Goal: Check status

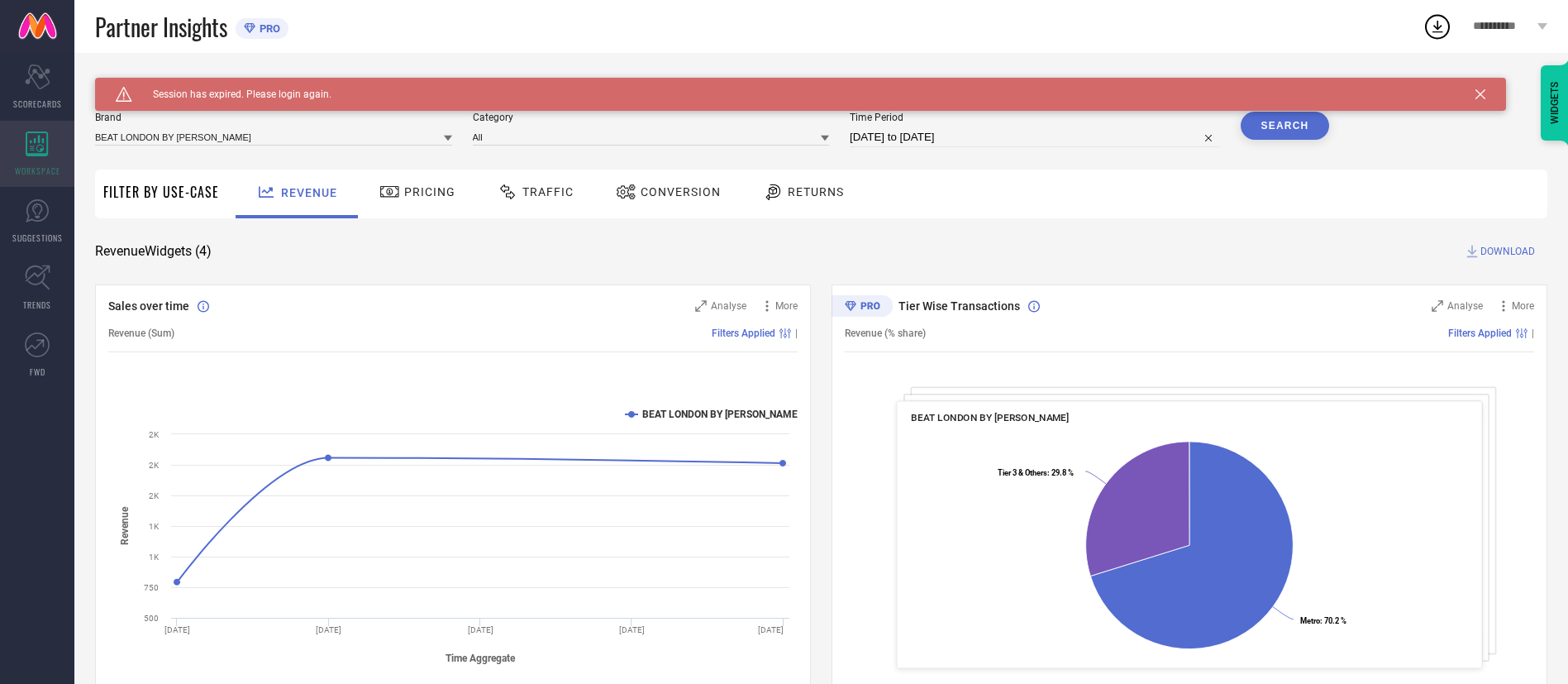
click at [43, 149] on icon at bounding box center [36, 143] width 22 height 24
click at [532, 190] on span "Traffic" at bounding box center [548, 192] width 52 height 14
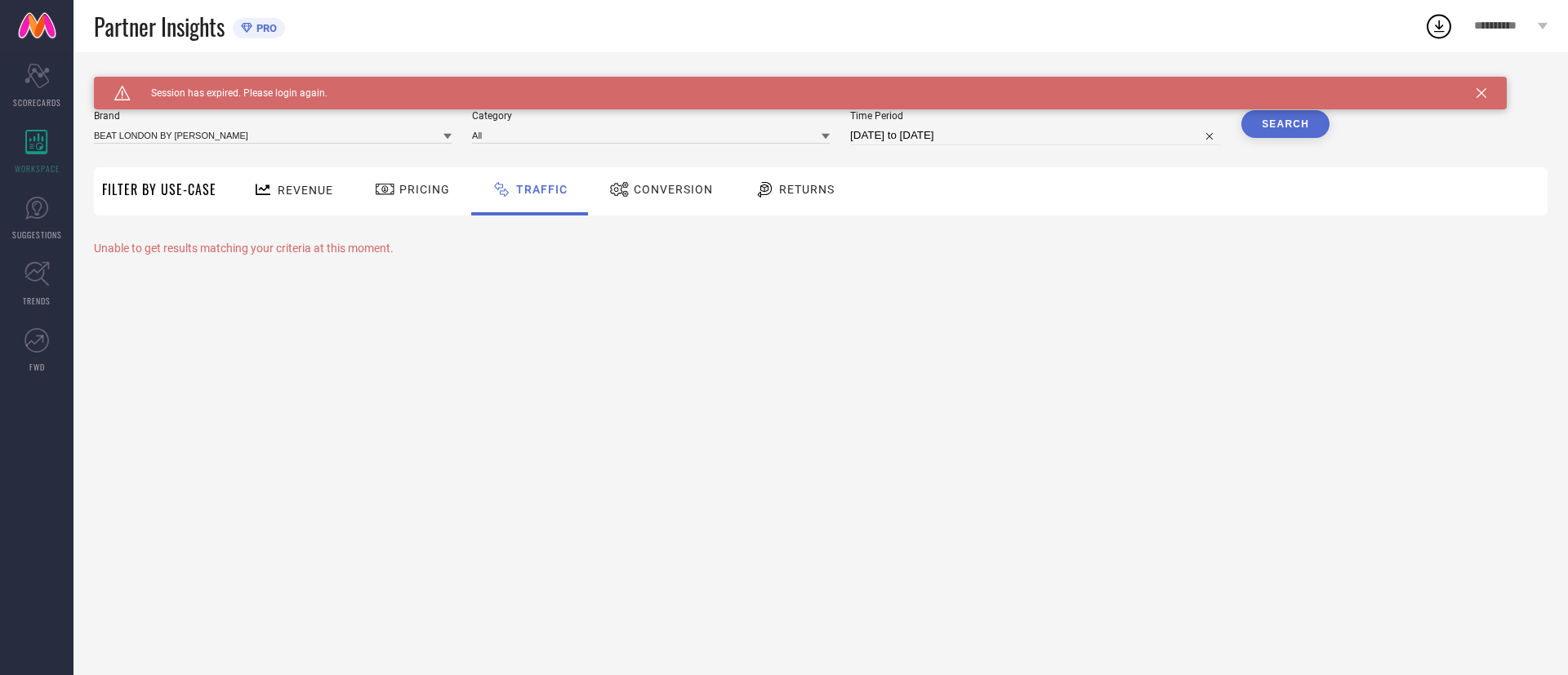
click at [1501, 25] on span "**********" at bounding box center [1504, 26] width 60 height 13
click at [1389, 310] on span "Logout" at bounding box center [1377, 302] width 40 height 15
click at [0, 0] on button "Logout" at bounding box center [0, 0] width 0 height 0
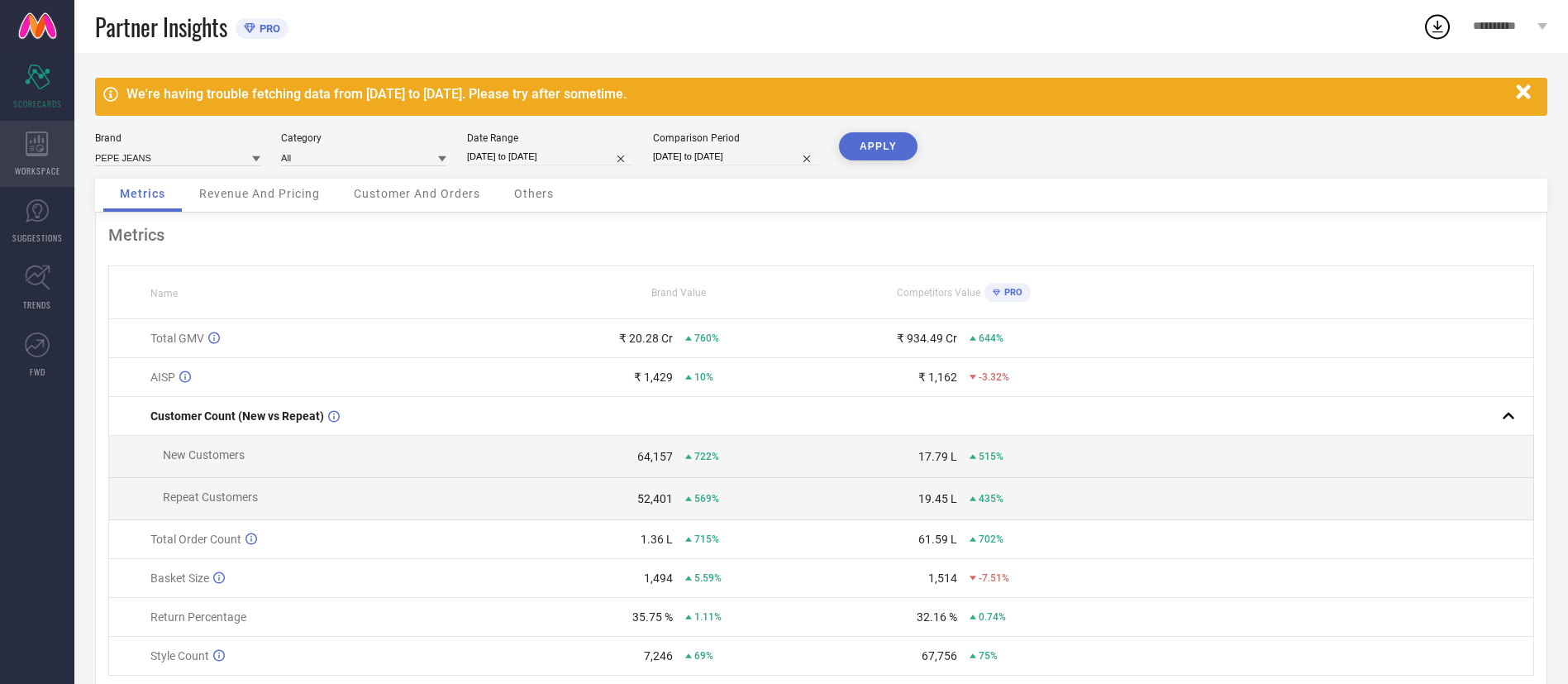
click at [37, 143] on icon at bounding box center [37, 143] width 23 height 24
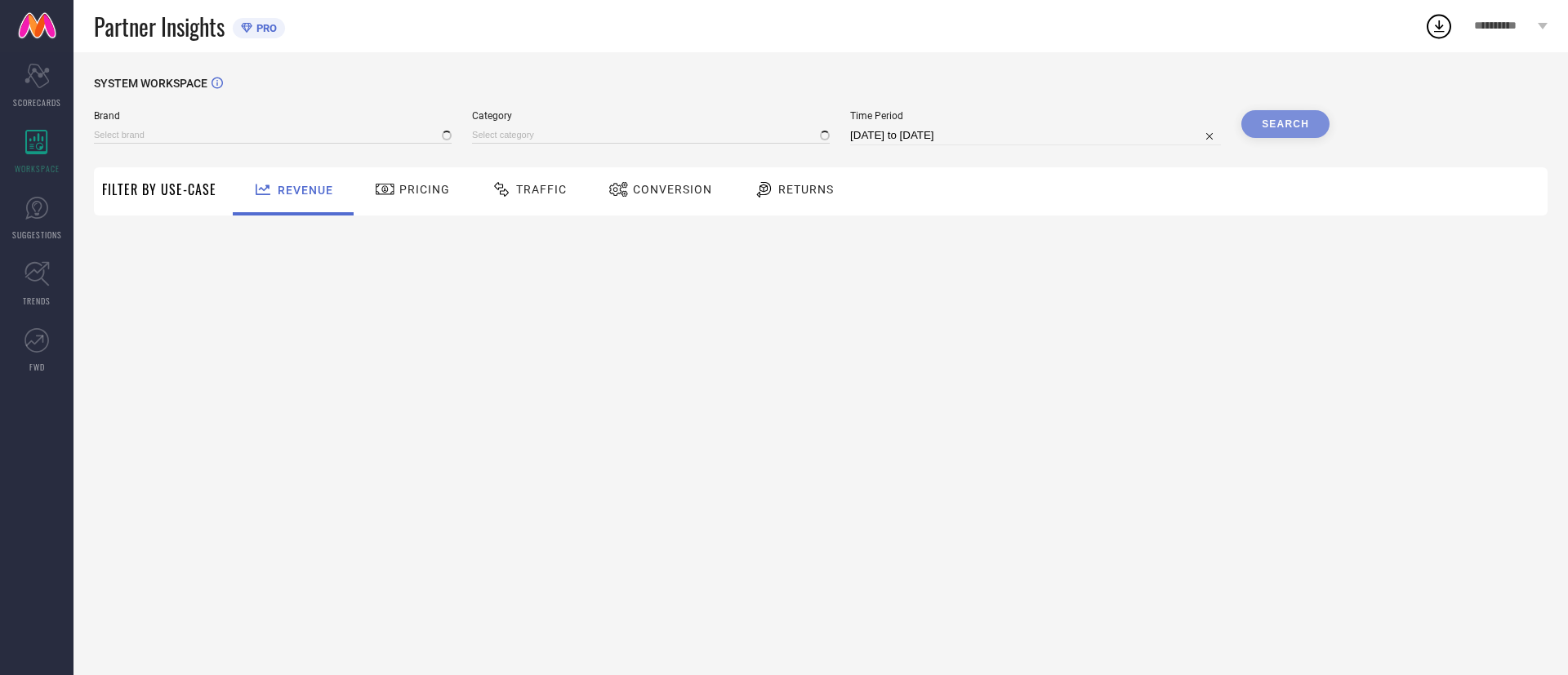
type input "BEAT LONDON BY PEPE JEANS"
type input "All"
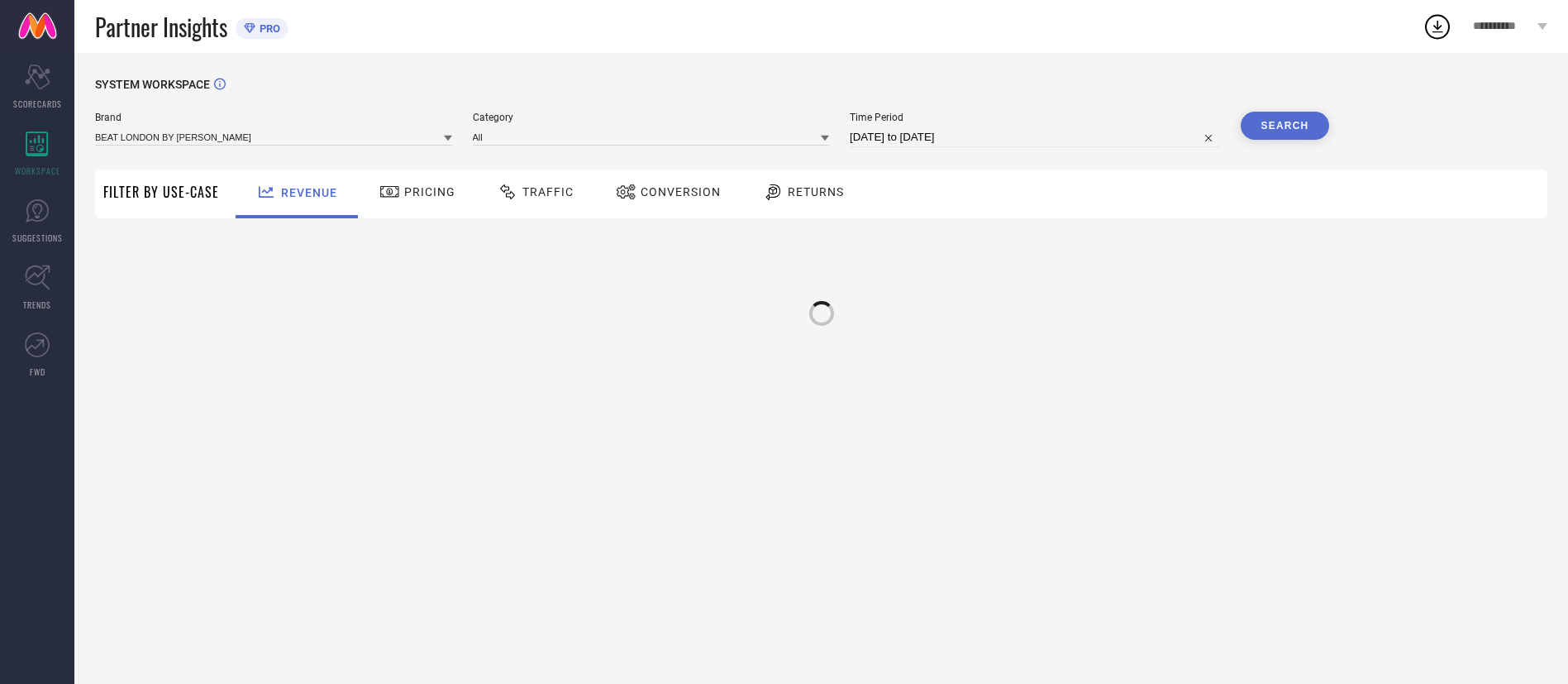
click at [526, 189] on span "Traffic" at bounding box center [548, 192] width 52 height 14
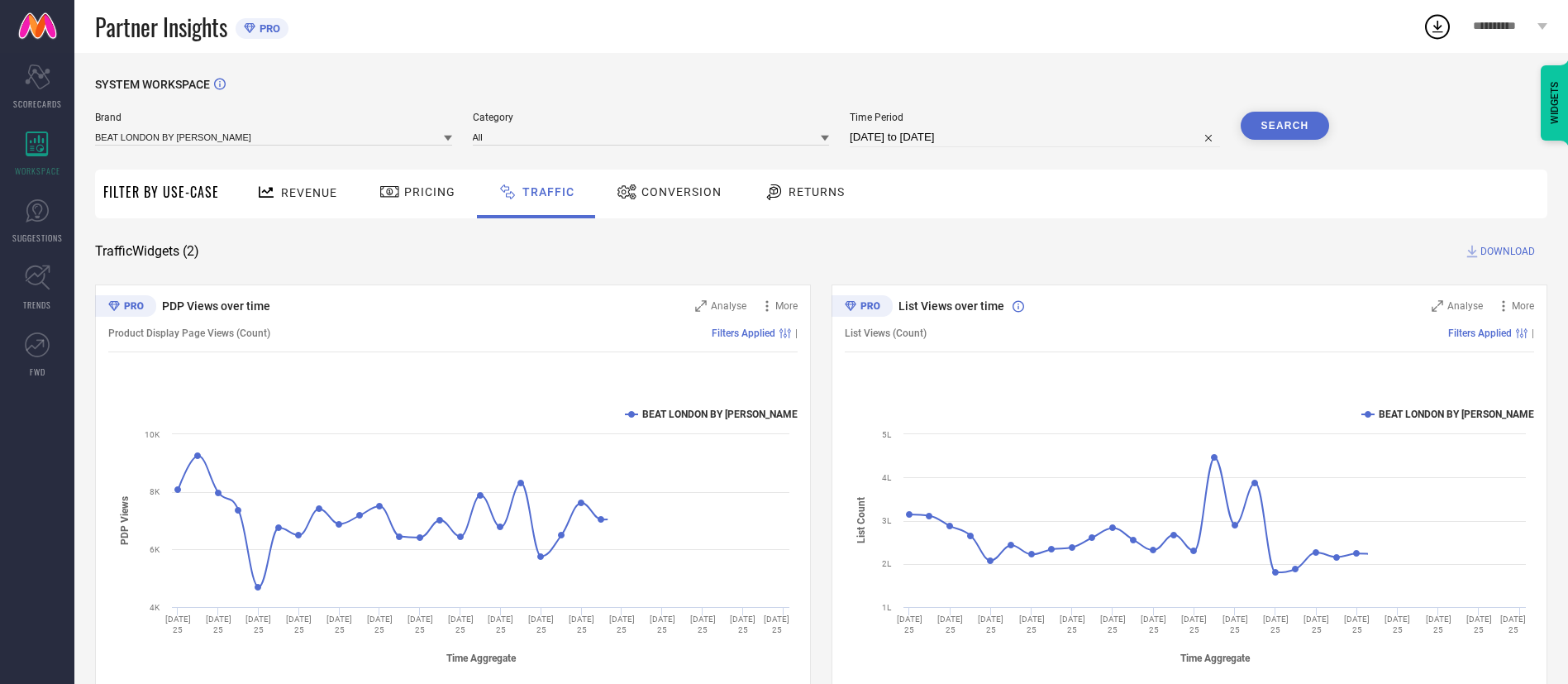
click at [450, 134] on icon at bounding box center [447, 138] width 8 height 8
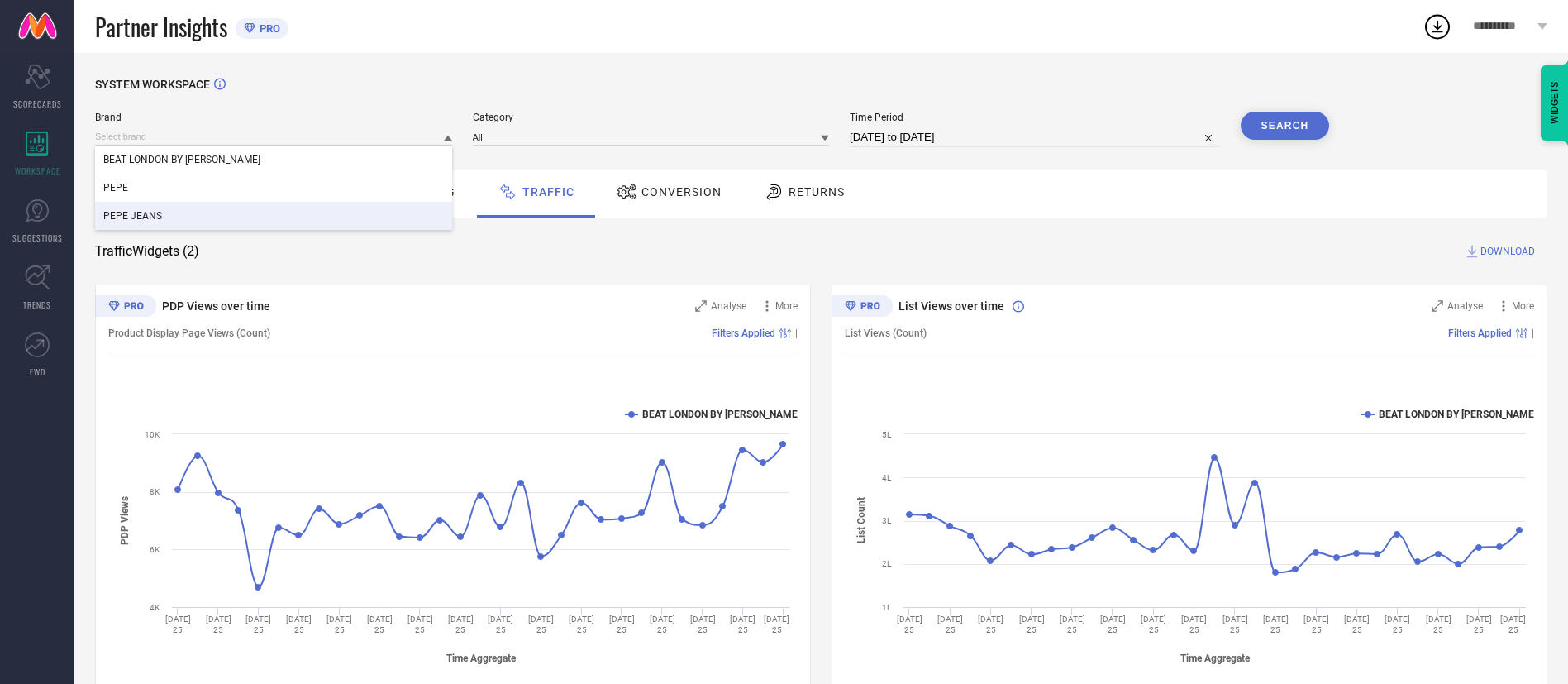
click at [245, 211] on div "PEPE JEANS" at bounding box center [273, 215] width 357 height 28
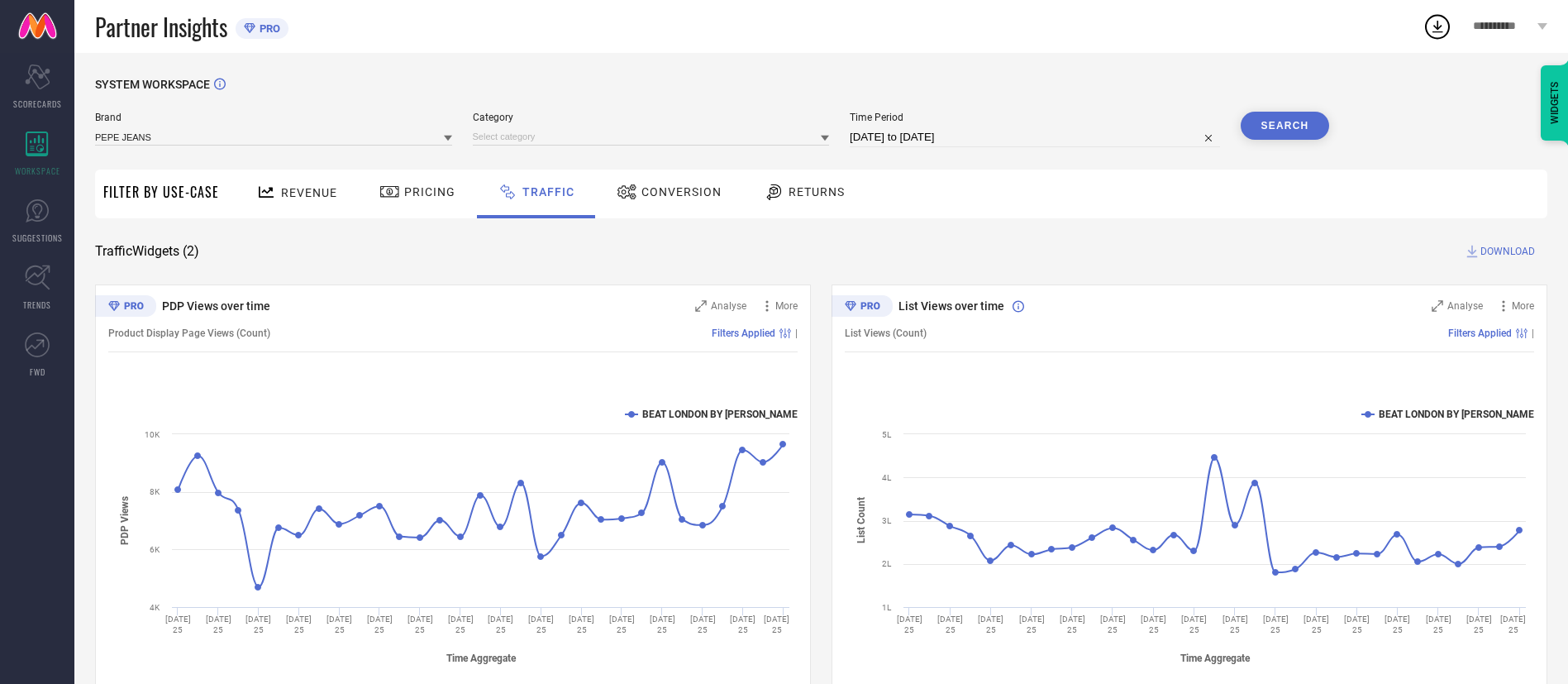
select select "7"
select select "2025"
select select "8"
select select "2025"
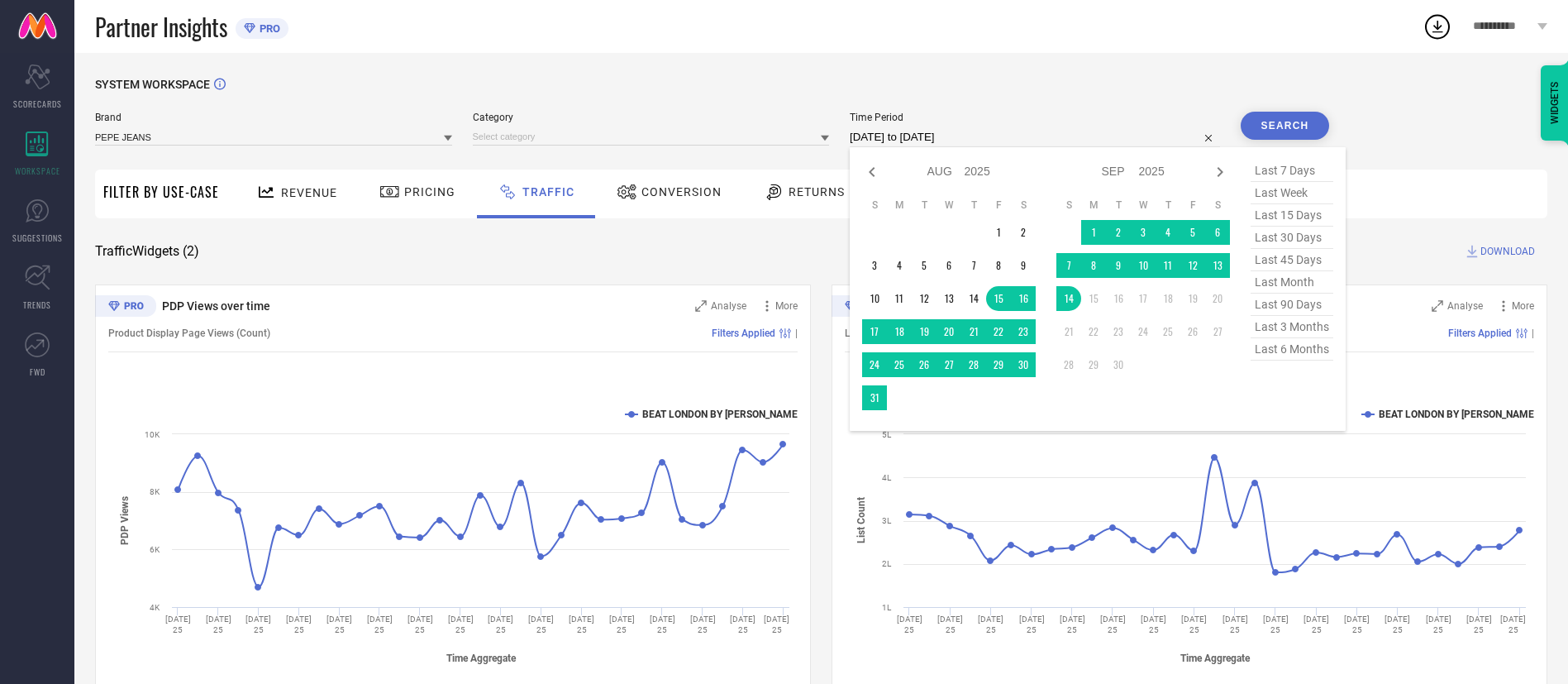
click at [987, 136] on input "15-08-2025 to 14-09-2025" at bounding box center [1035, 137] width 371 height 19
click at [1289, 221] on span "last 15 days" at bounding box center [1292, 215] width 83 height 22
type input "31-08-2025 to 14-09-2025"
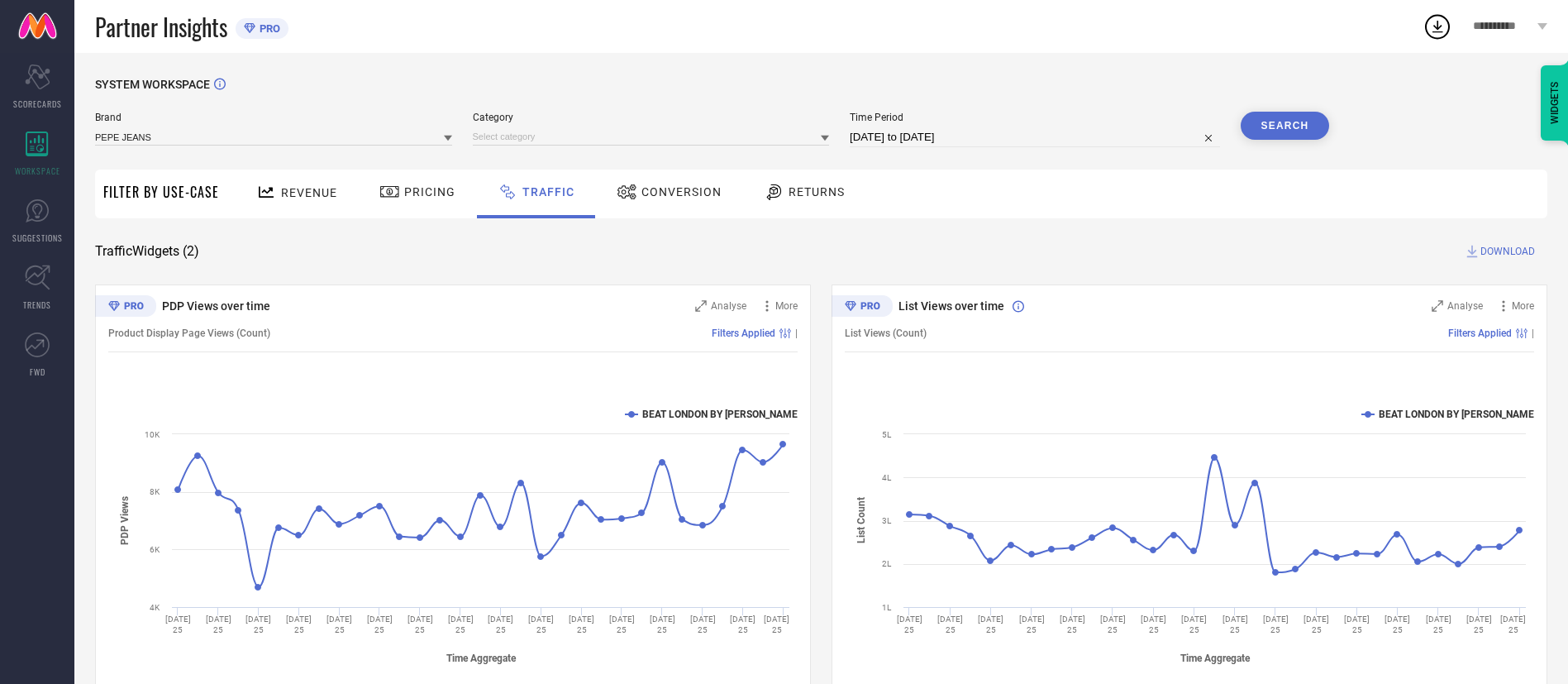
click at [1278, 131] on button "Search" at bounding box center [1286, 126] width 89 height 28
click at [827, 136] on icon at bounding box center [825, 138] width 8 height 6
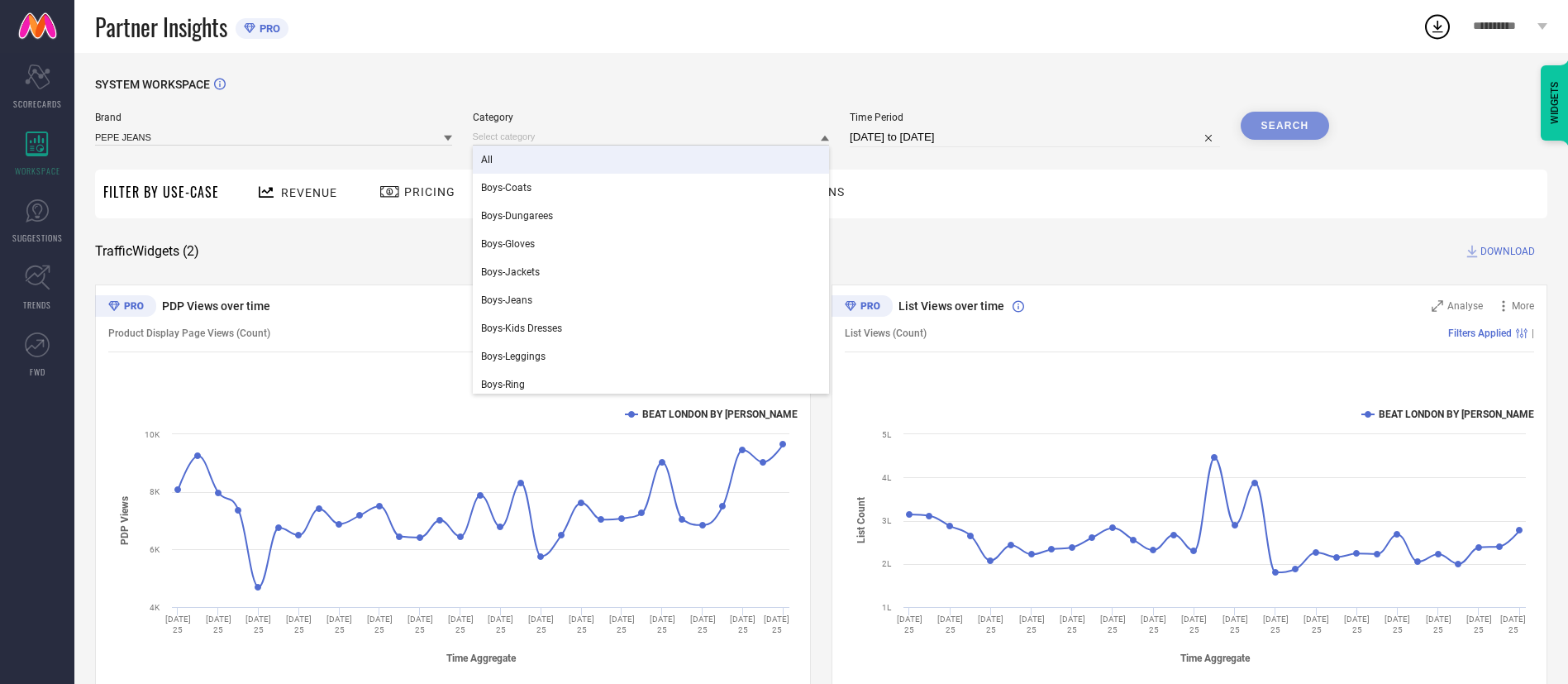
click at [803, 148] on div "All" at bounding box center [651, 160] width 357 height 28
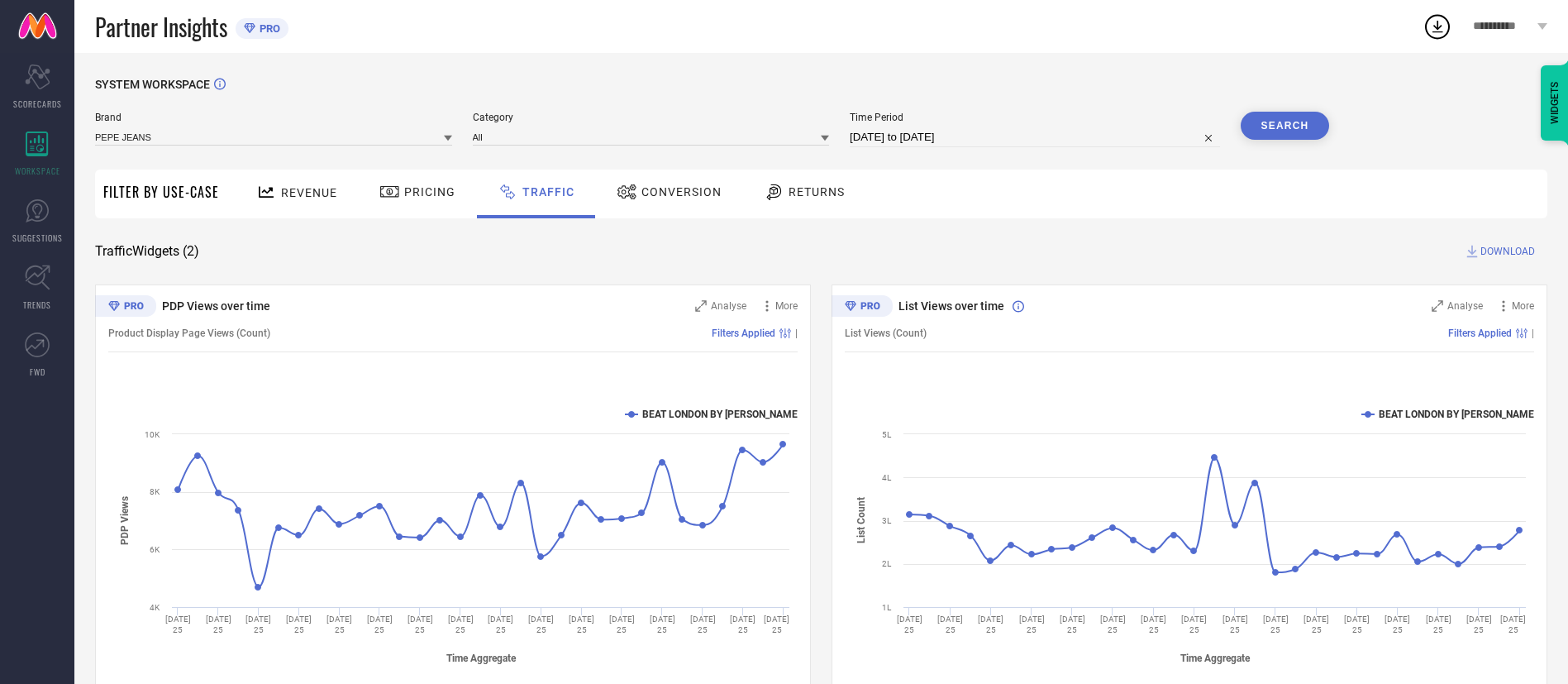
click at [1264, 124] on button "Search" at bounding box center [1286, 126] width 89 height 28
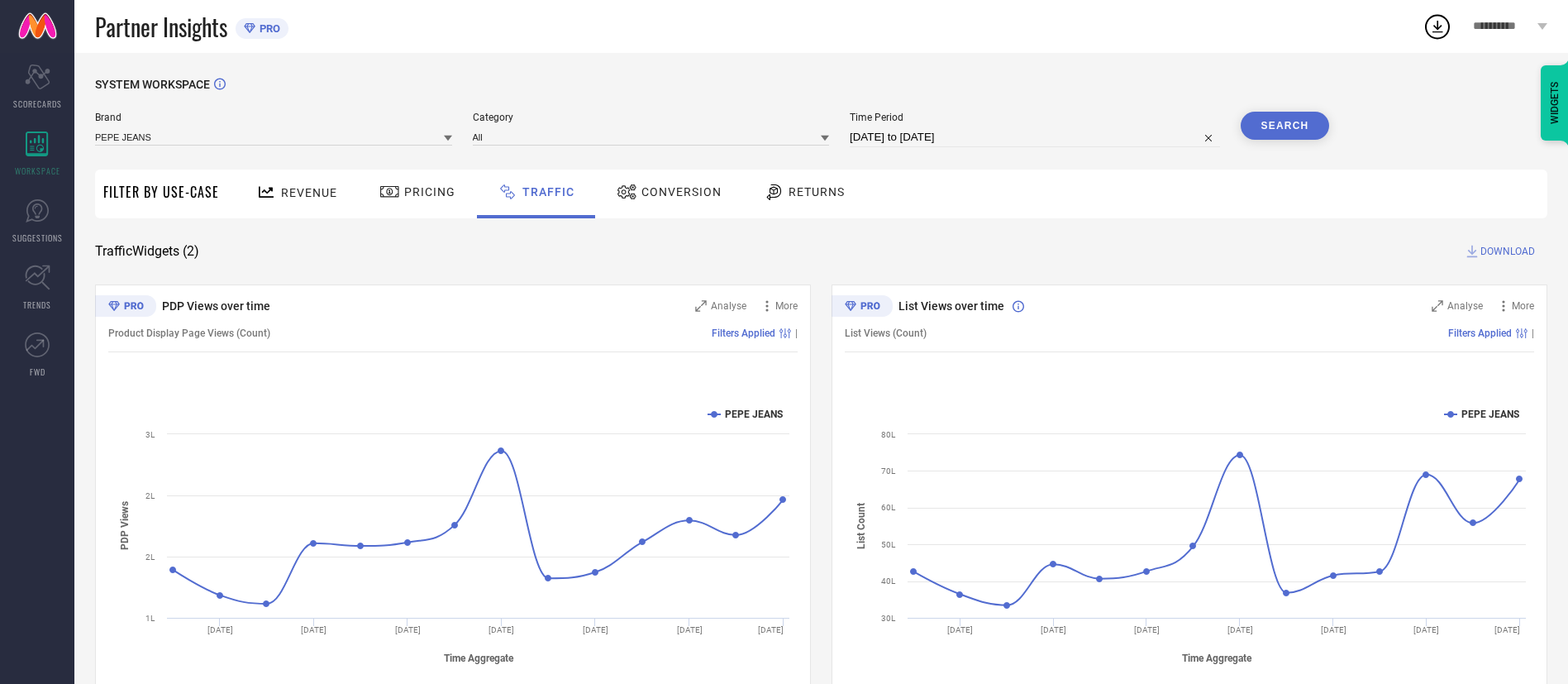
scroll to position [40, 0]
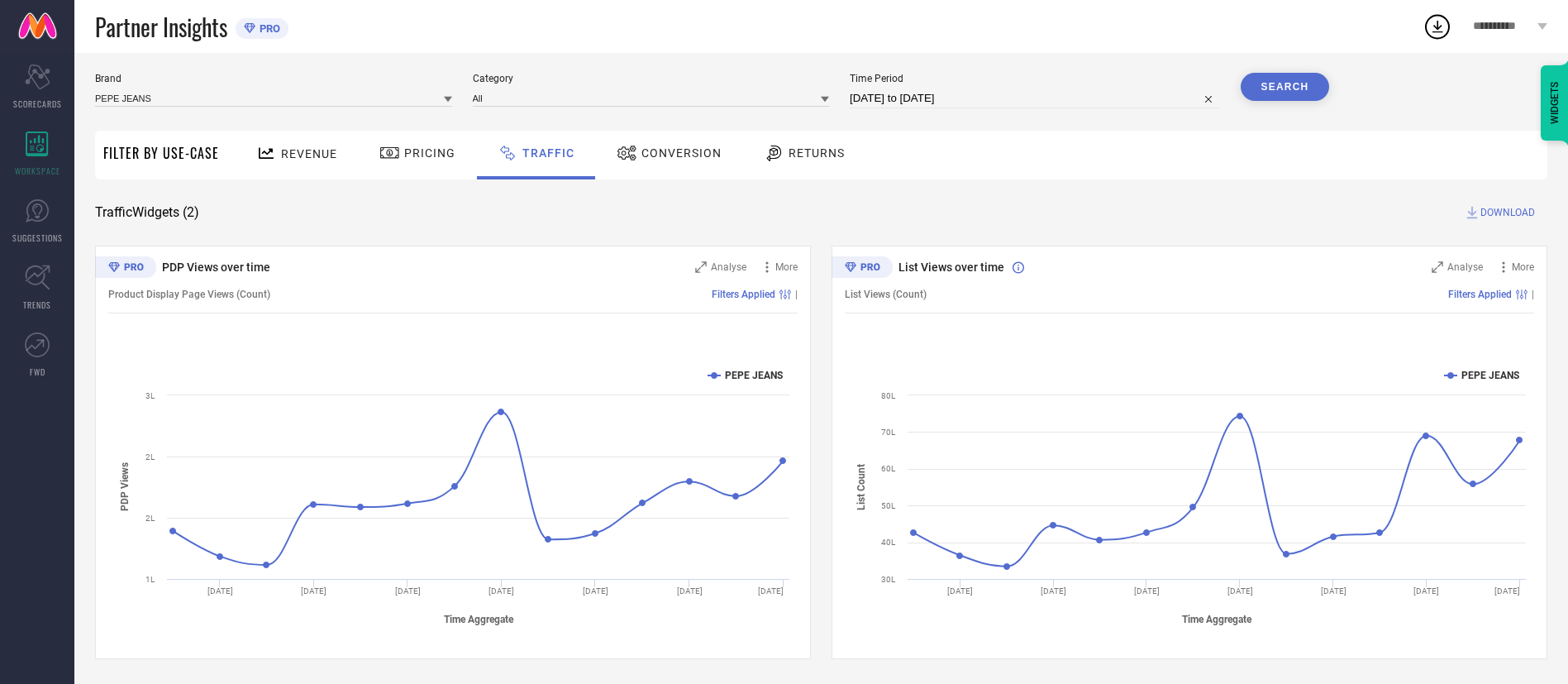
select select "7"
select select "2025"
select select "8"
select select "2025"
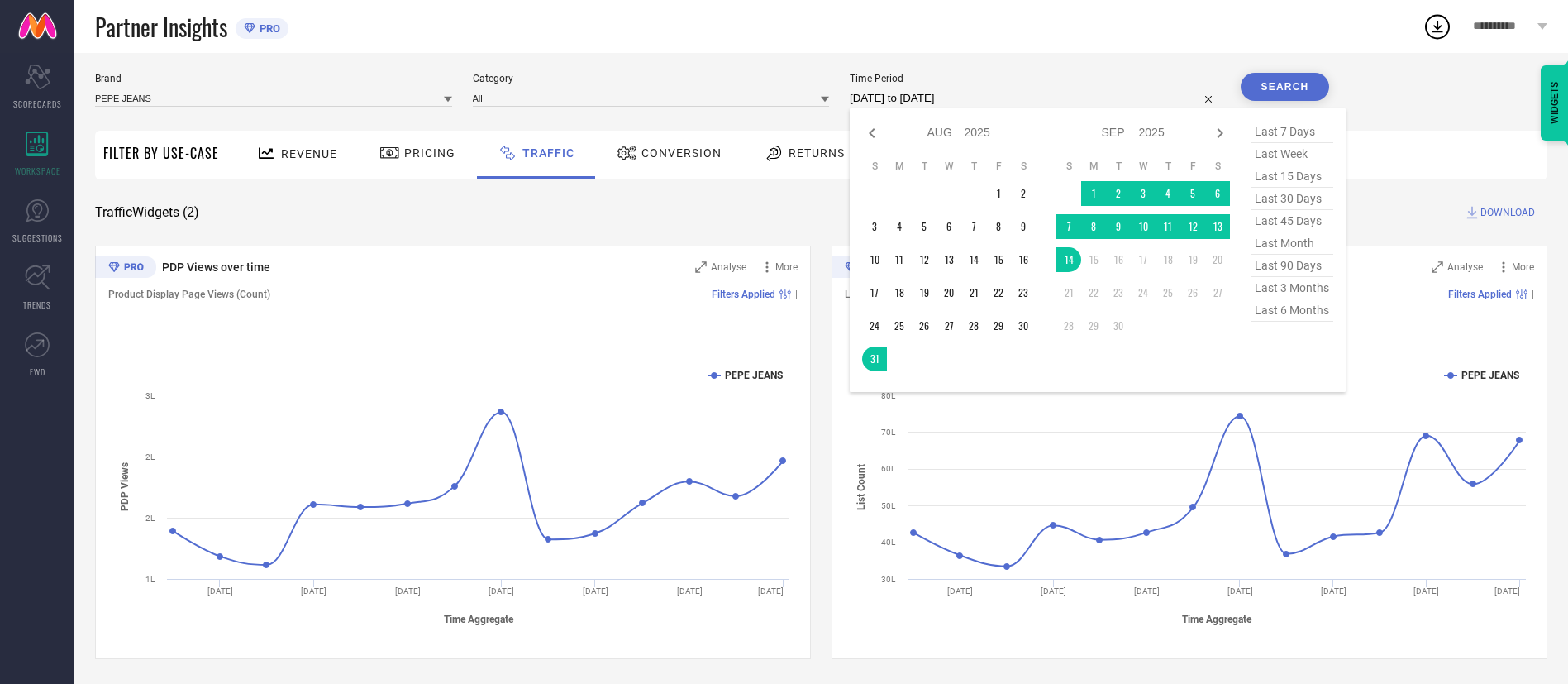
click at [1050, 98] on input "31-08-2025 to 14-09-2025" at bounding box center [1035, 98] width 371 height 19
click at [1443, 124] on div "SYSTEM WORKSPACE Brand PEPE JEANS Category All Time Period 31-08-2025 to 14-09-…" at bounding box center [821, 348] width 1452 height 620
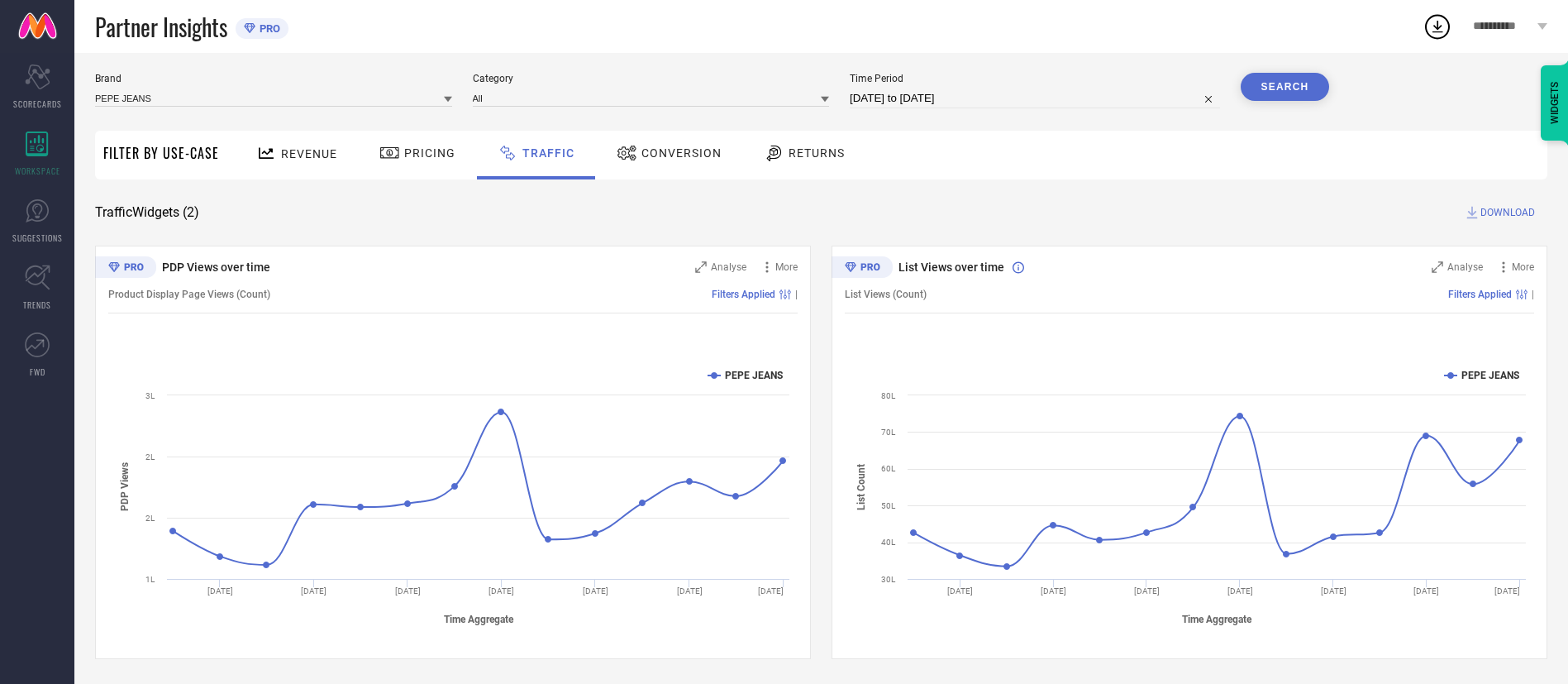
click at [689, 151] on span "Conversion" at bounding box center [681, 153] width 80 height 14
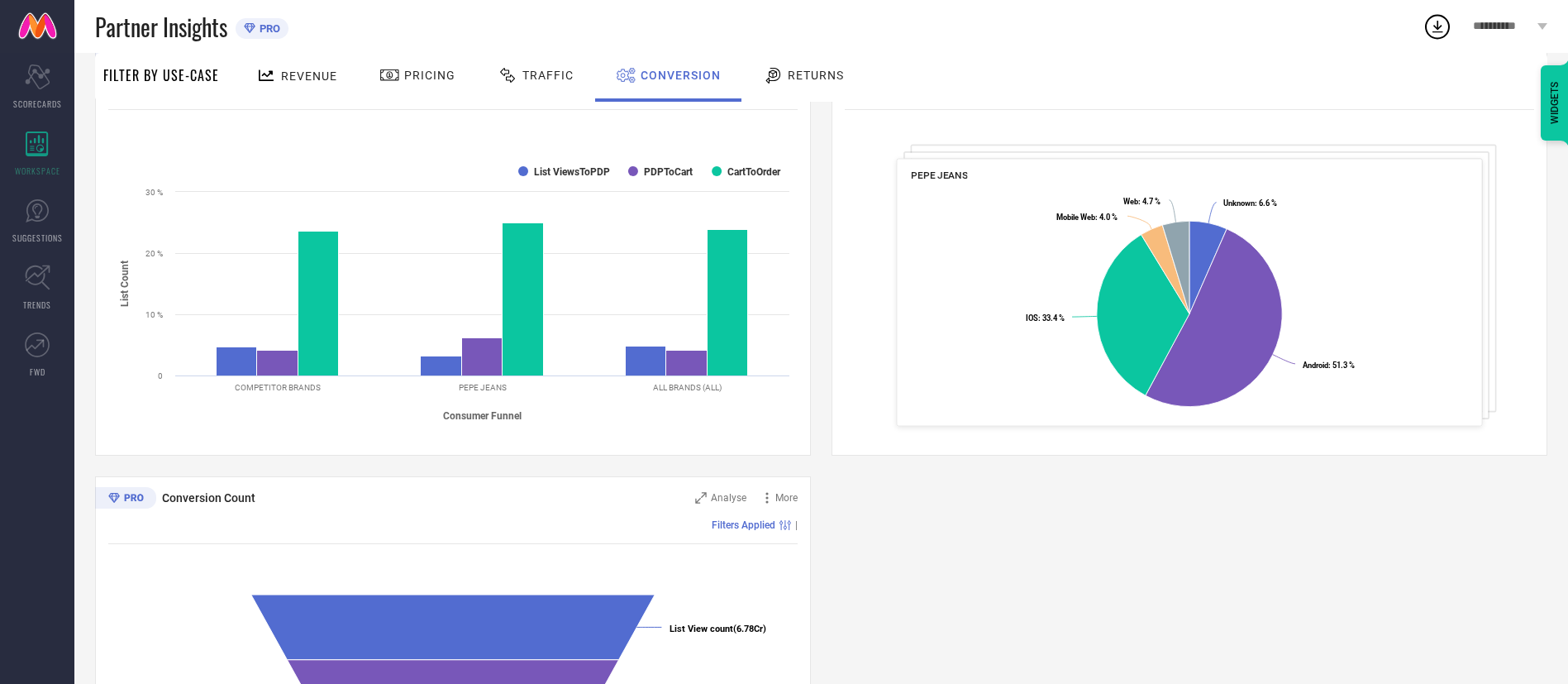
scroll to position [102, 0]
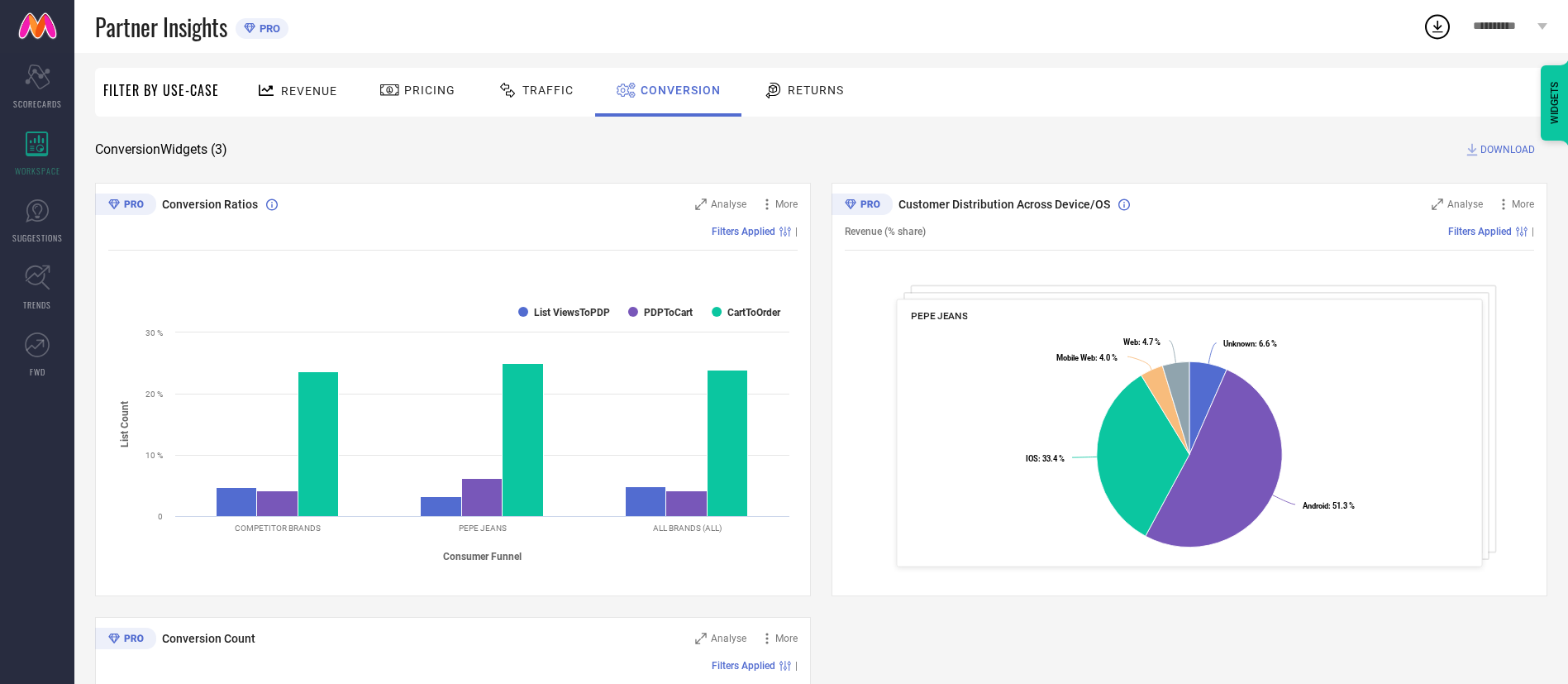
click at [553, 101] on div "Traffic" at bounding box center [535, 90] width 85 height 28
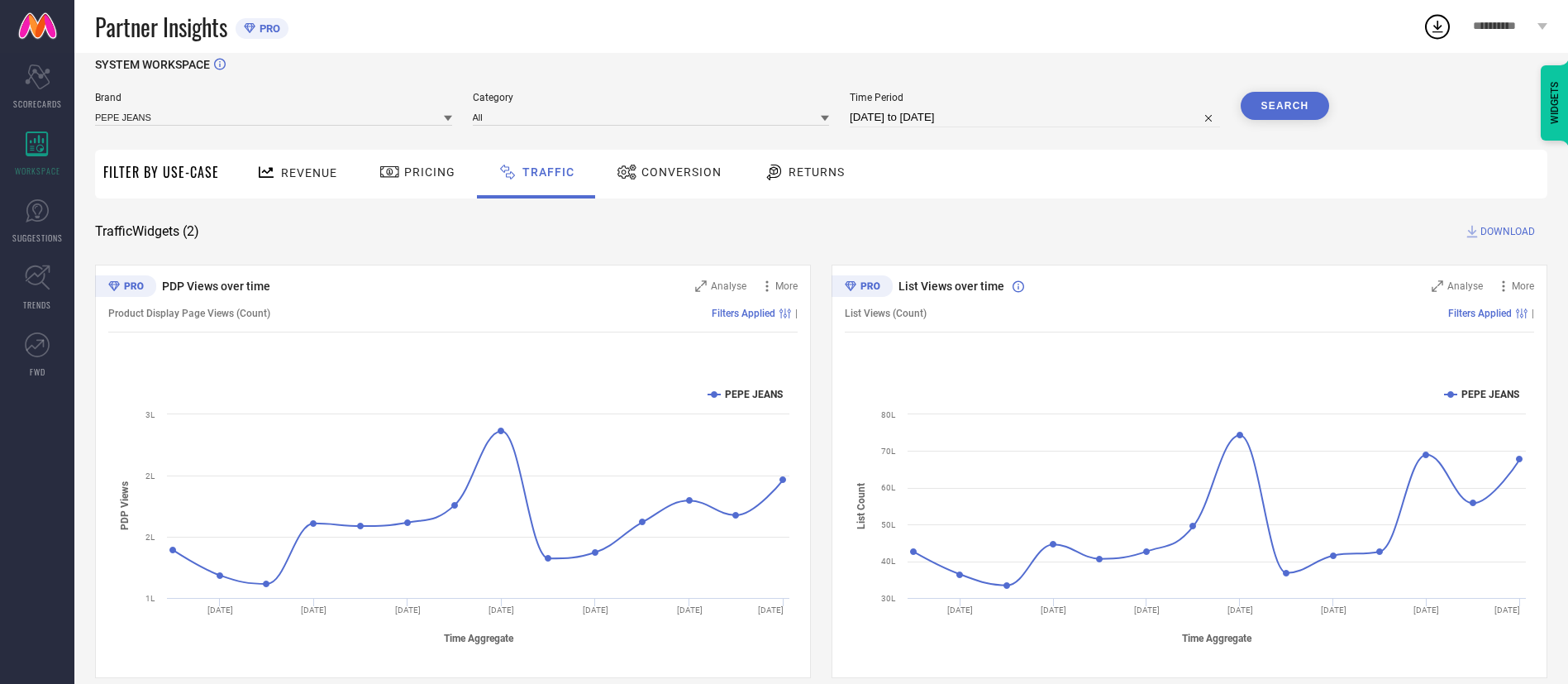
scroll to position [40, 0]
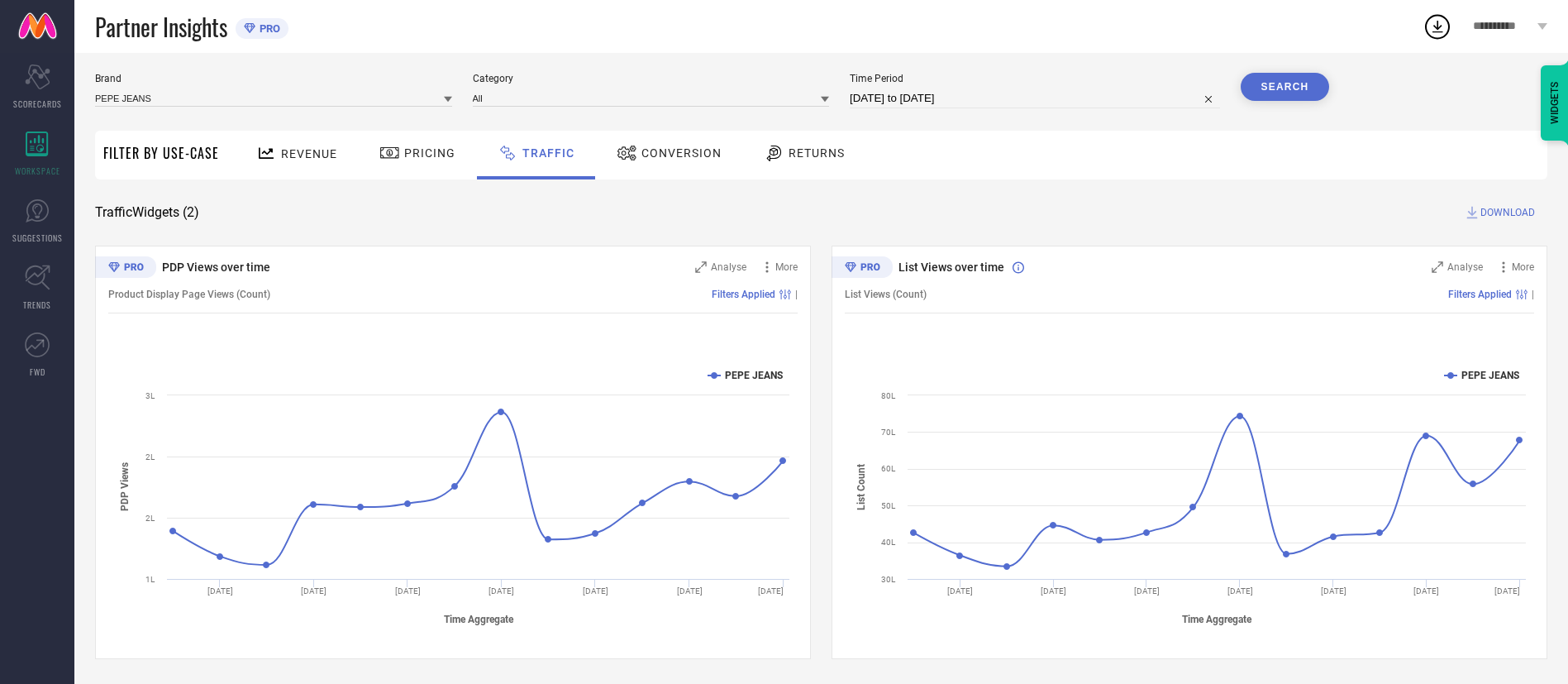
click at [800, 157] on span "Returns" at bounding box center [817, 153] width 56 height 14
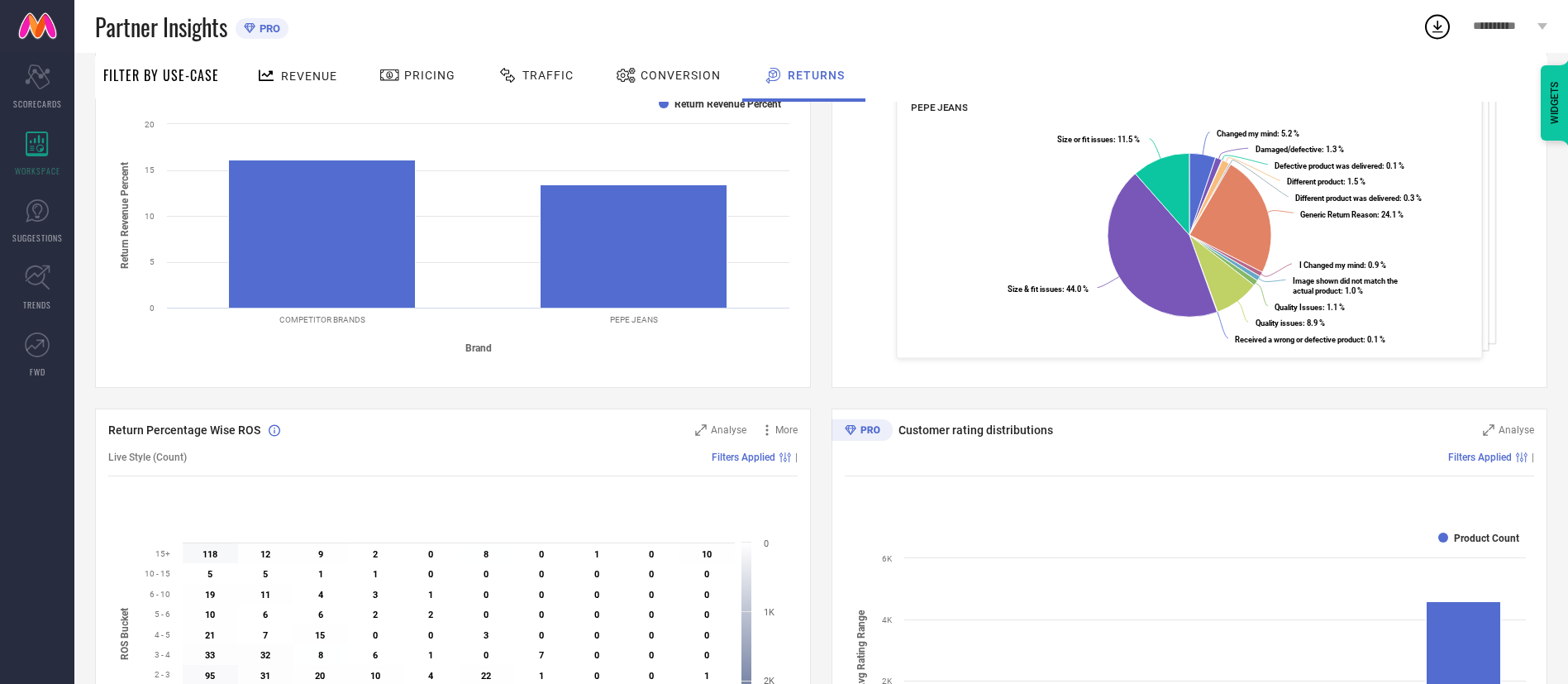
scroll to position [163, 0]
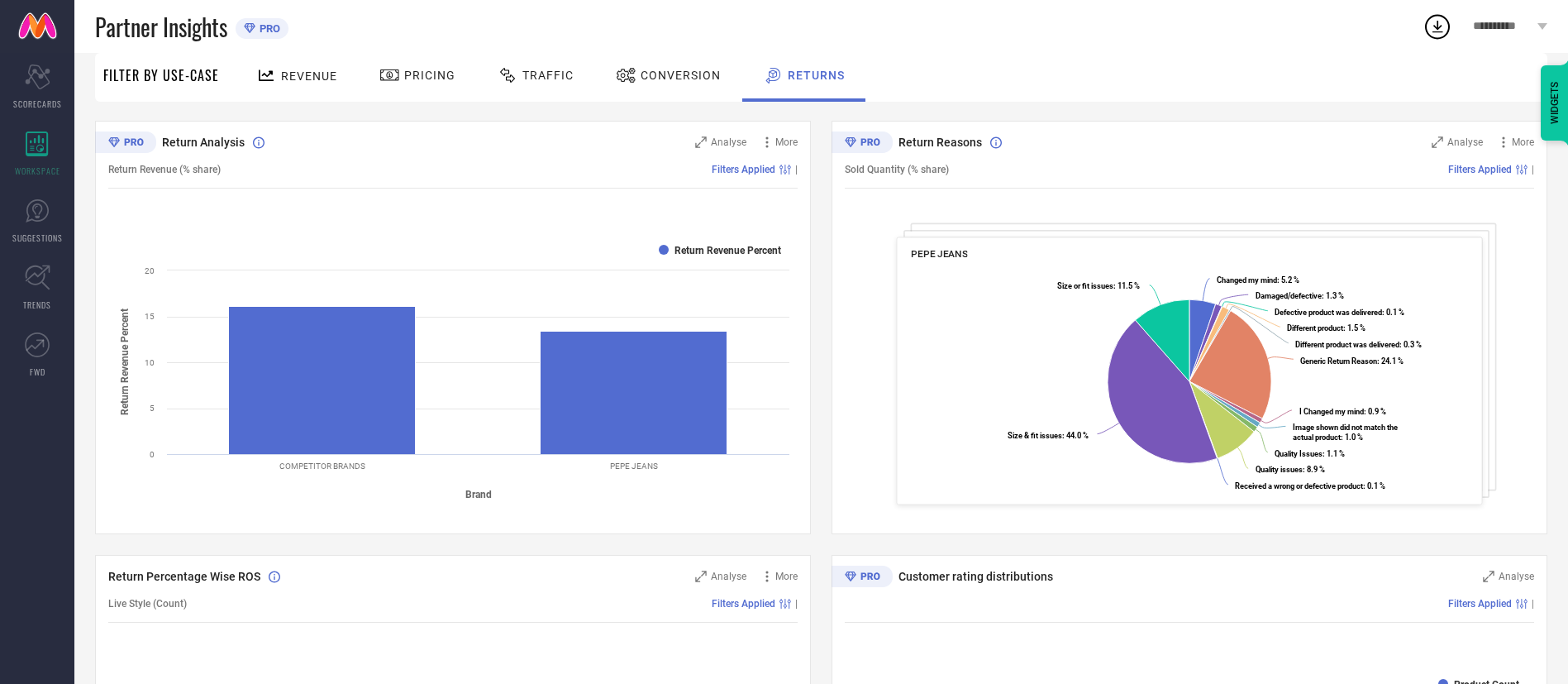
click at [278, 86] on div "Revenue" at bounding box center [297, 76] width 89 height 29
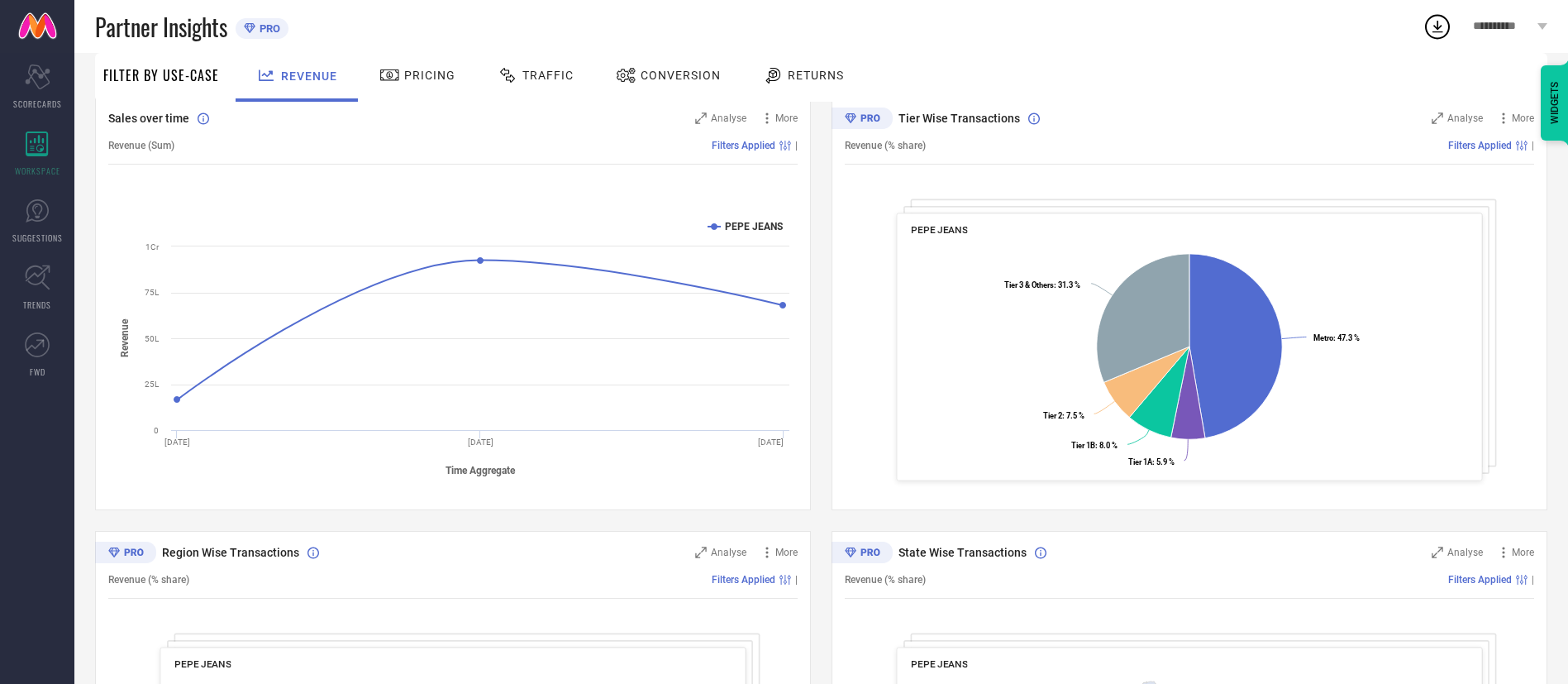
scroll to position [0, 0]
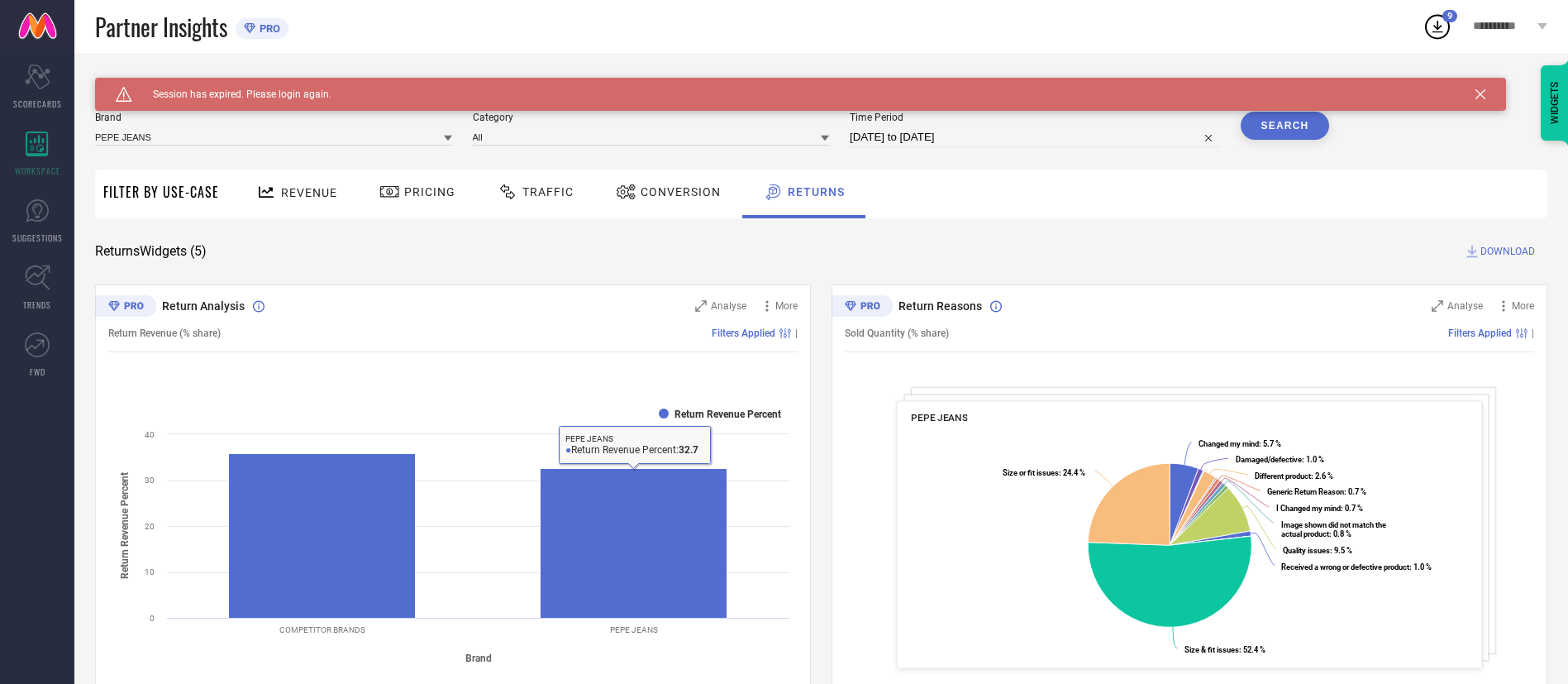
scroll to position [248, 0]
